Goal: Browse casually

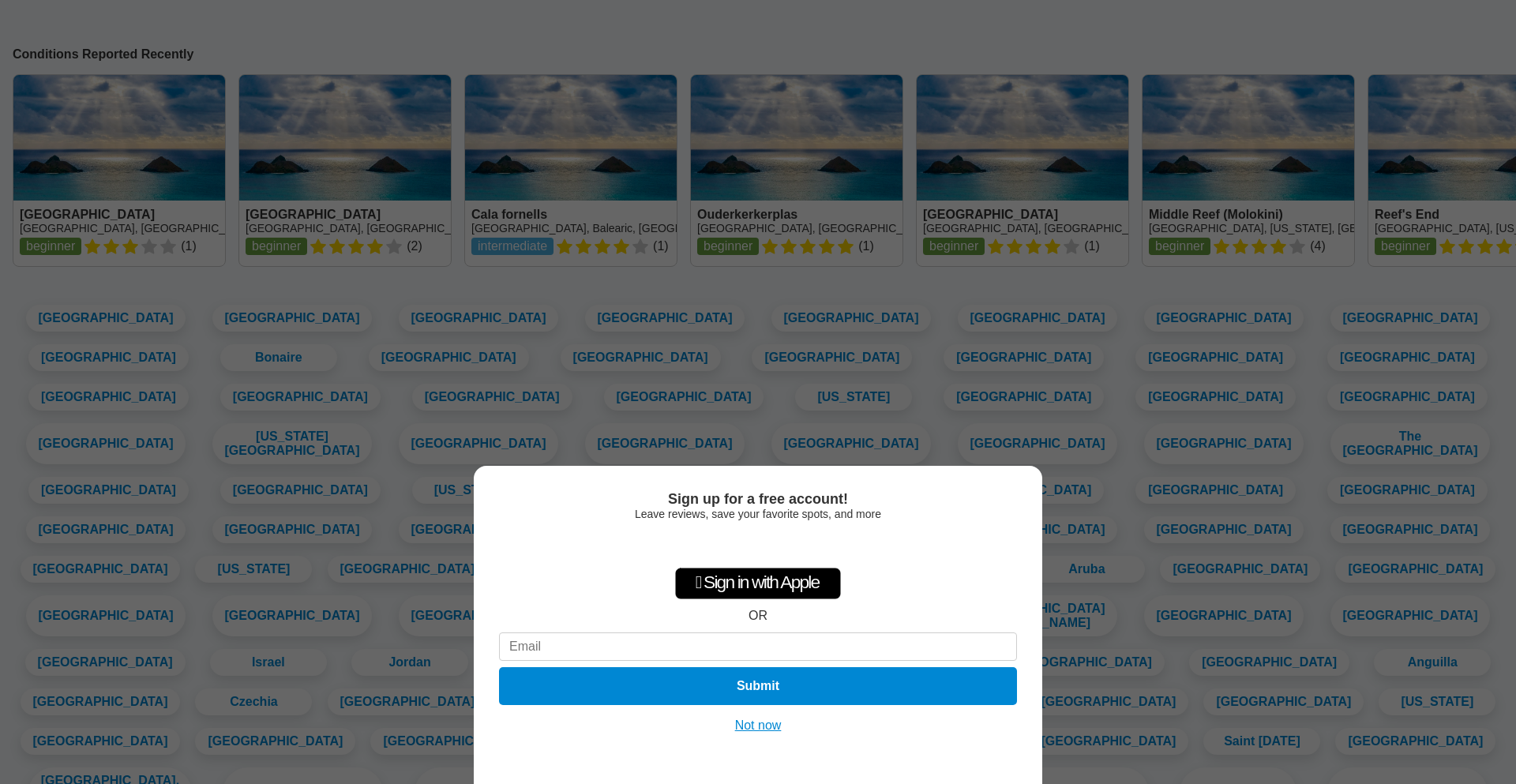
scroll to position [2171, 0]
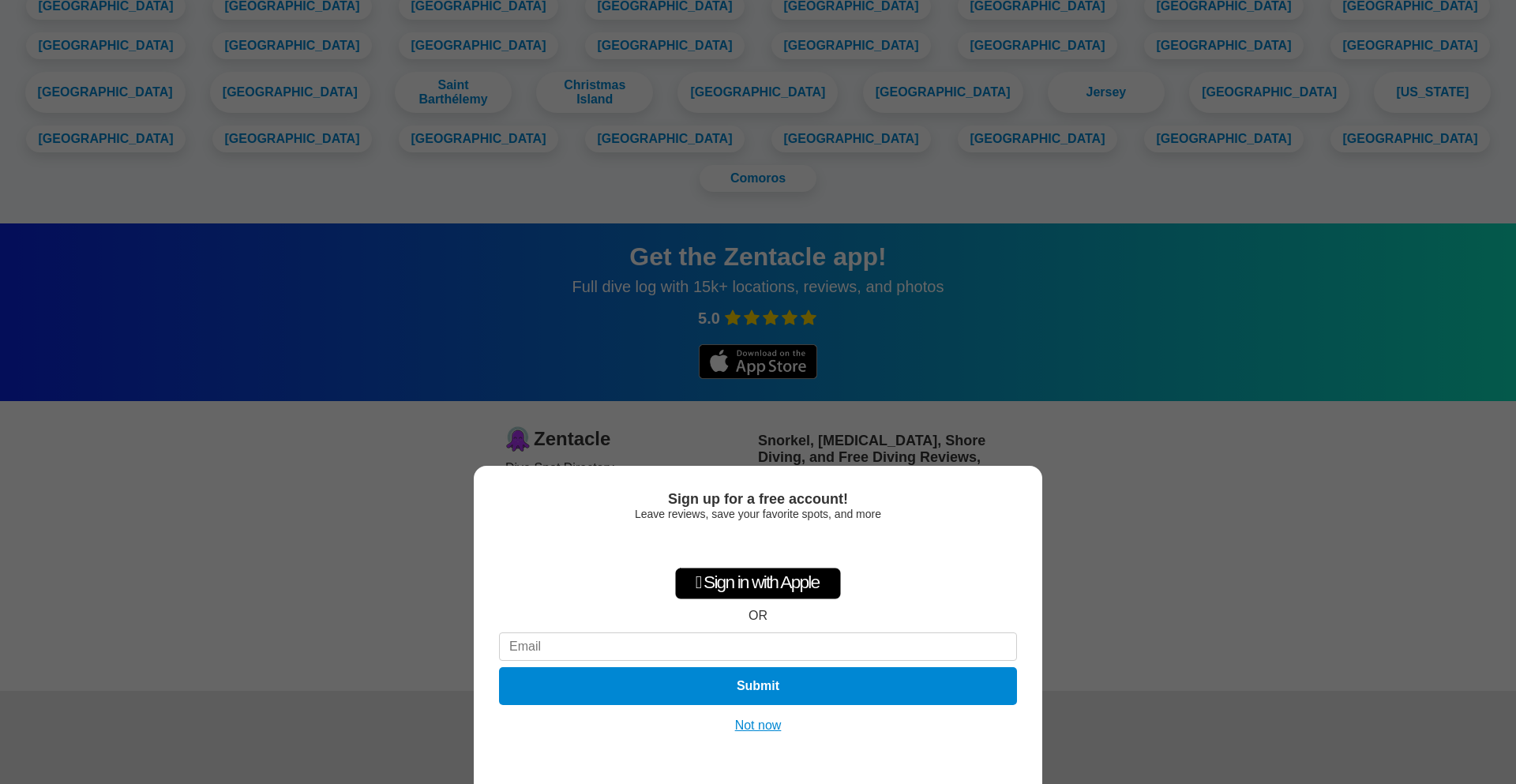
scroll to position [2171, 0]
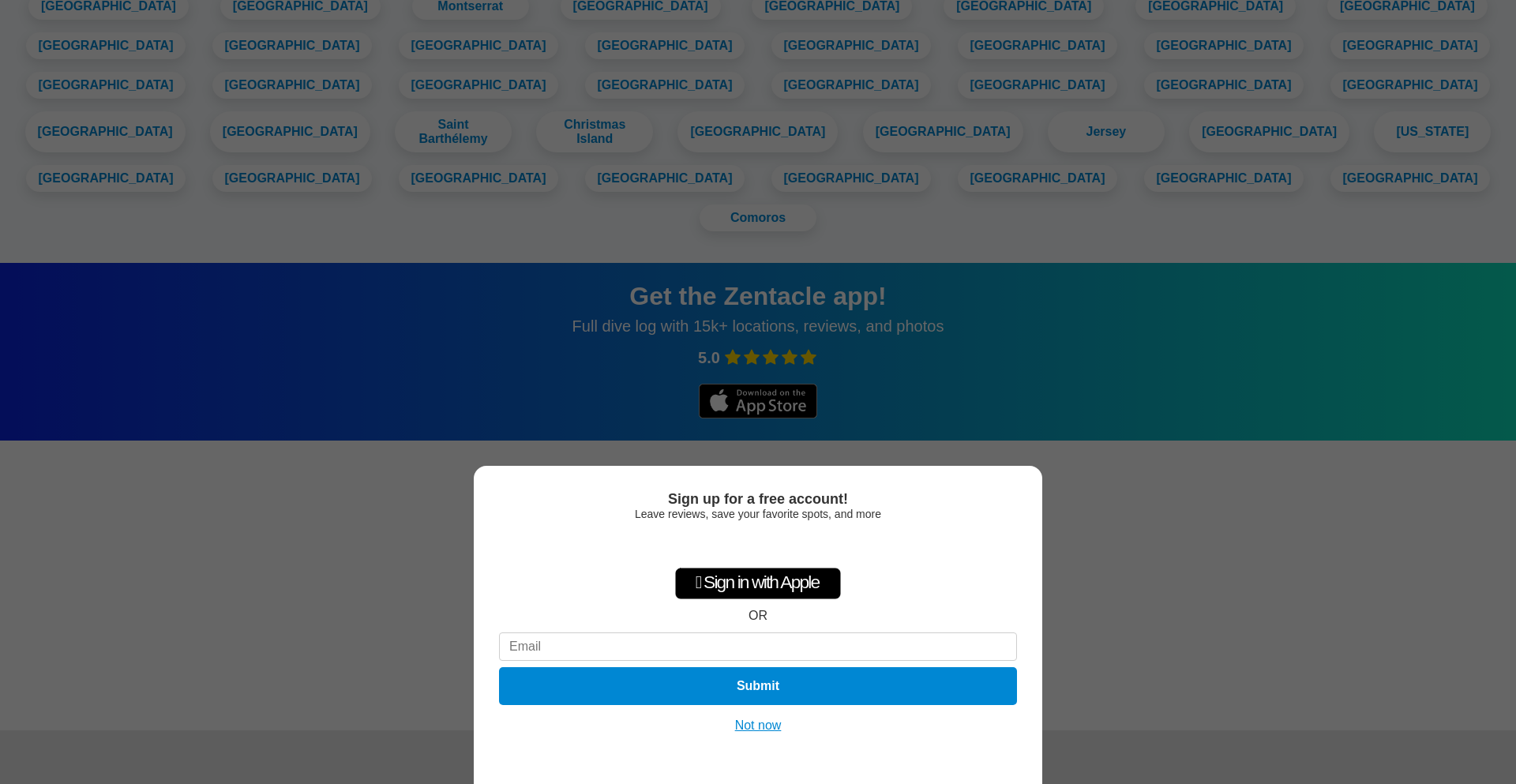
scroll to position [2171, 0]
